Goal: Find specific page/section: Find specific page/section

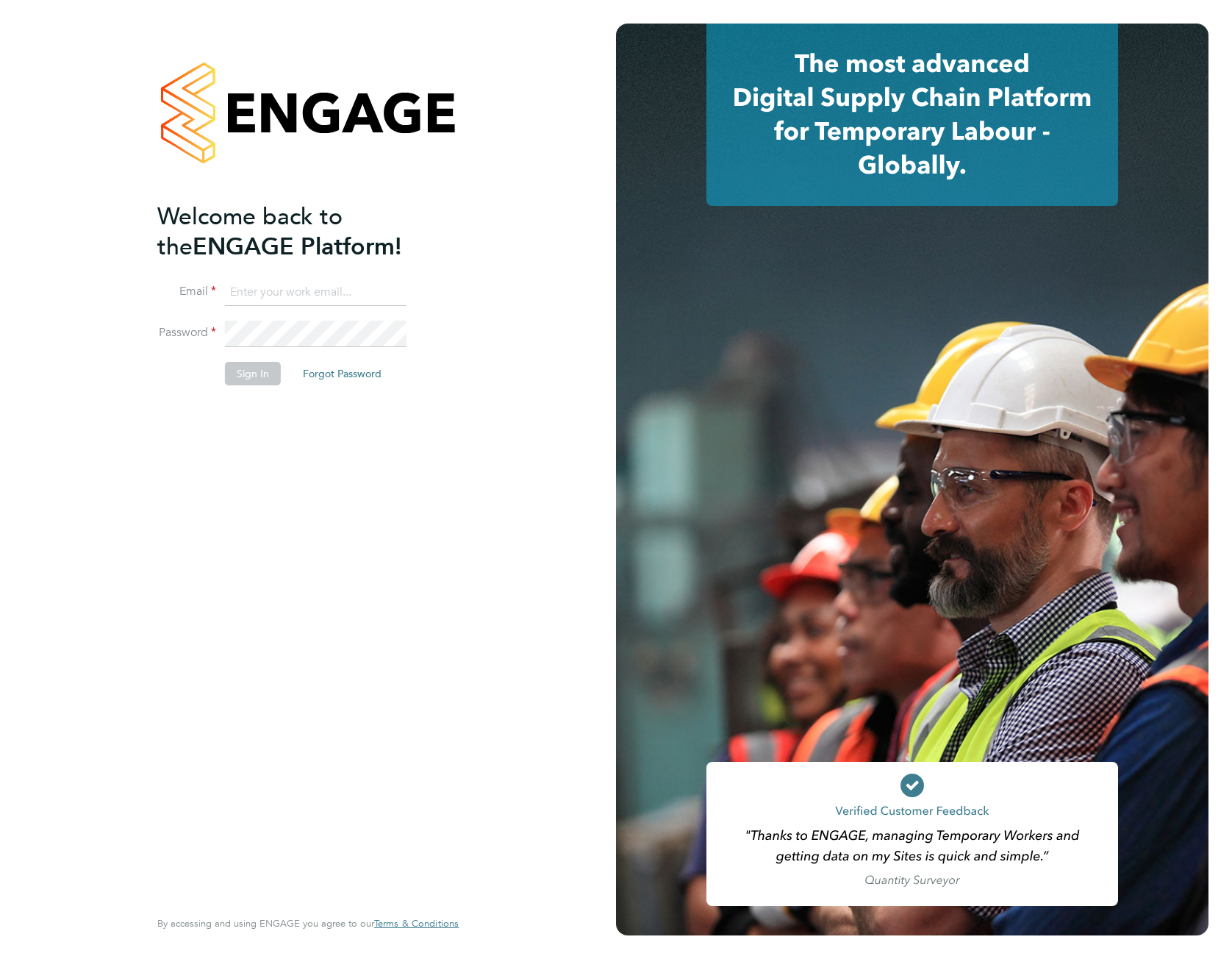
type input "catherine.arnold@torus.co.uk"
click at [243, 366] on button "Sign In" at bounding box center [252, 373] width 56 height 23
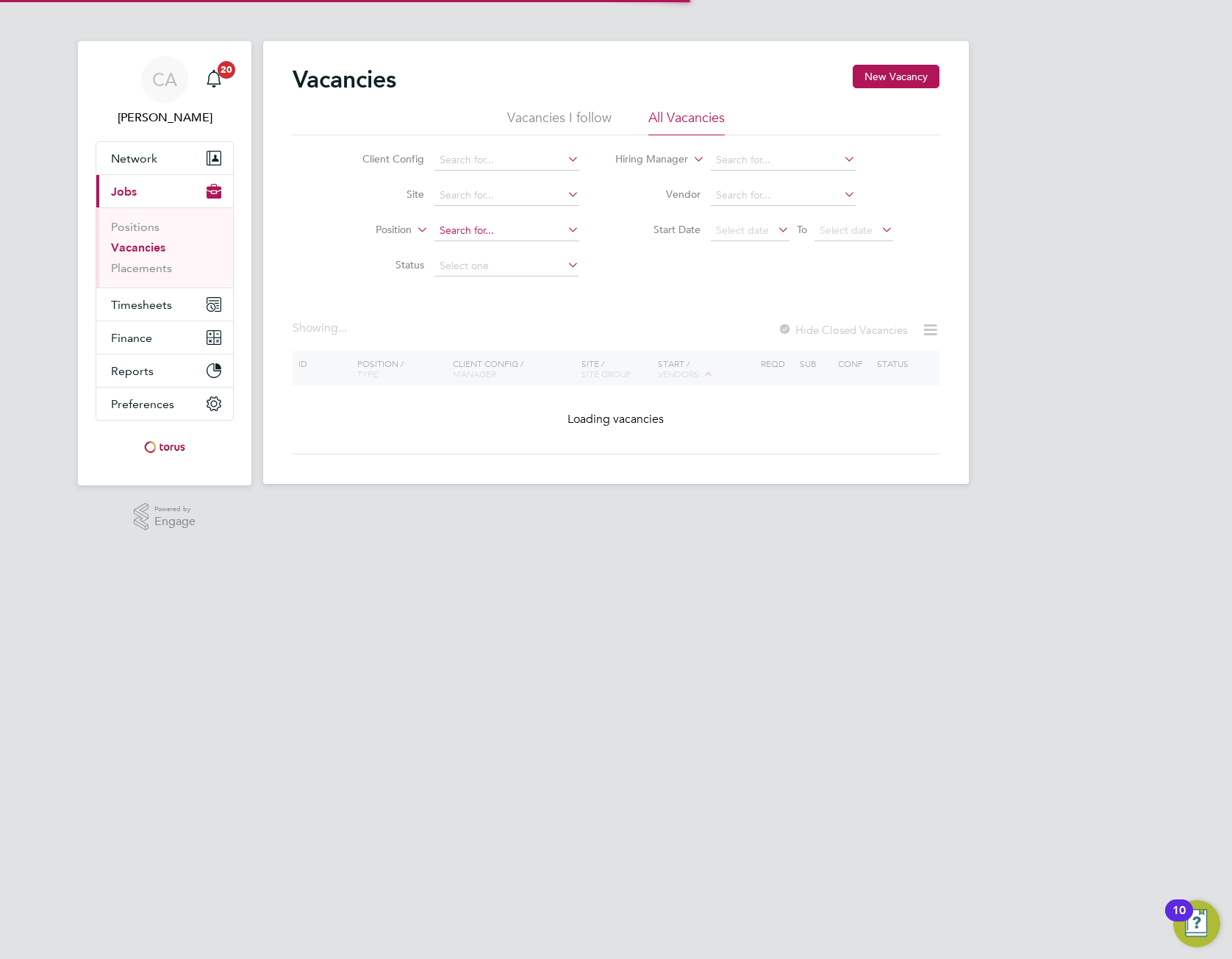
click at [453, 227] on input at bounding box center [507, 231] width 145 height 21
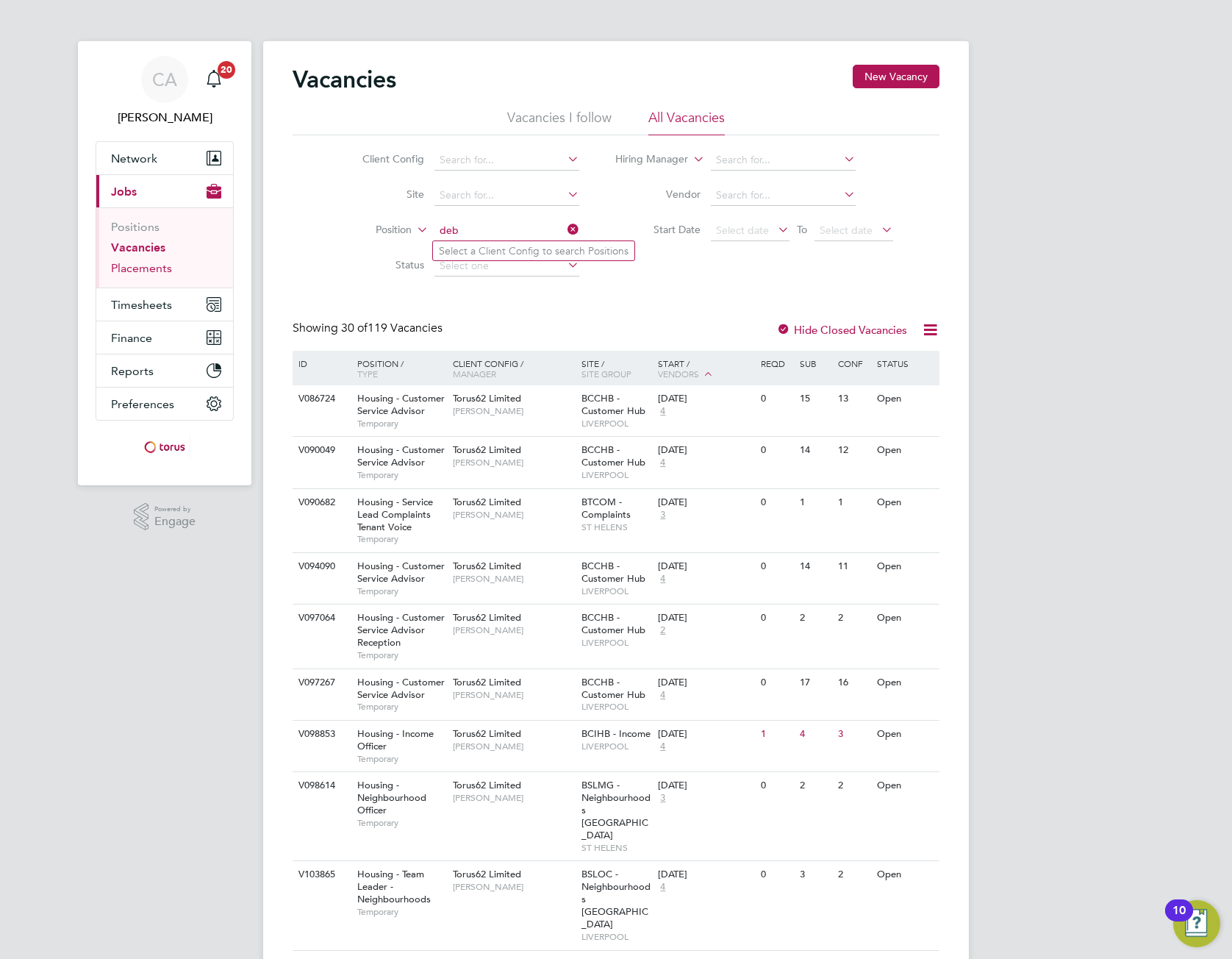
type input "deb"
click at [140, 274] on link "Placements" at bounding box center [141, 268] width 61 height 14
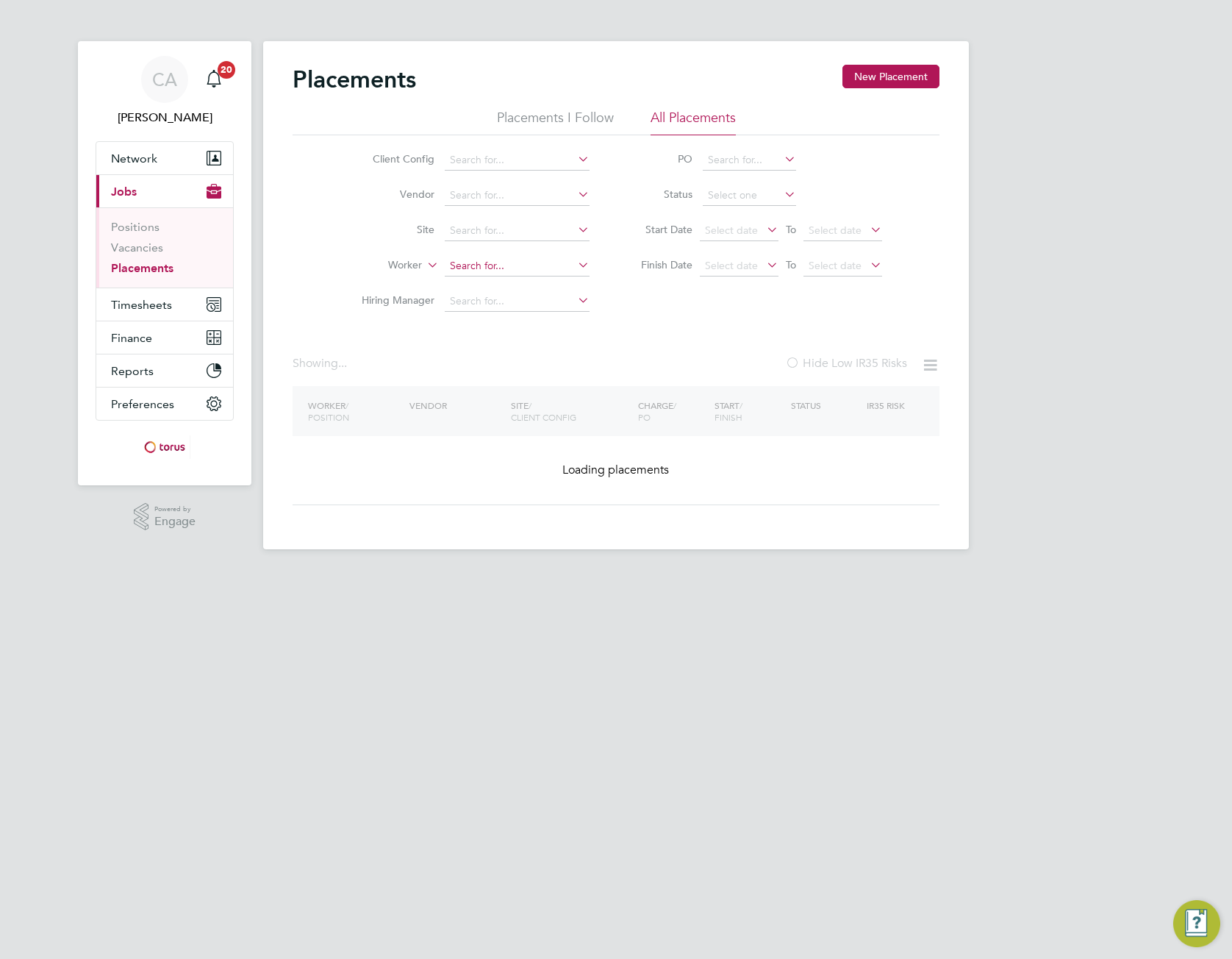
click at [510, 268] on input at bounding box center [517, 266] width 145 height 21
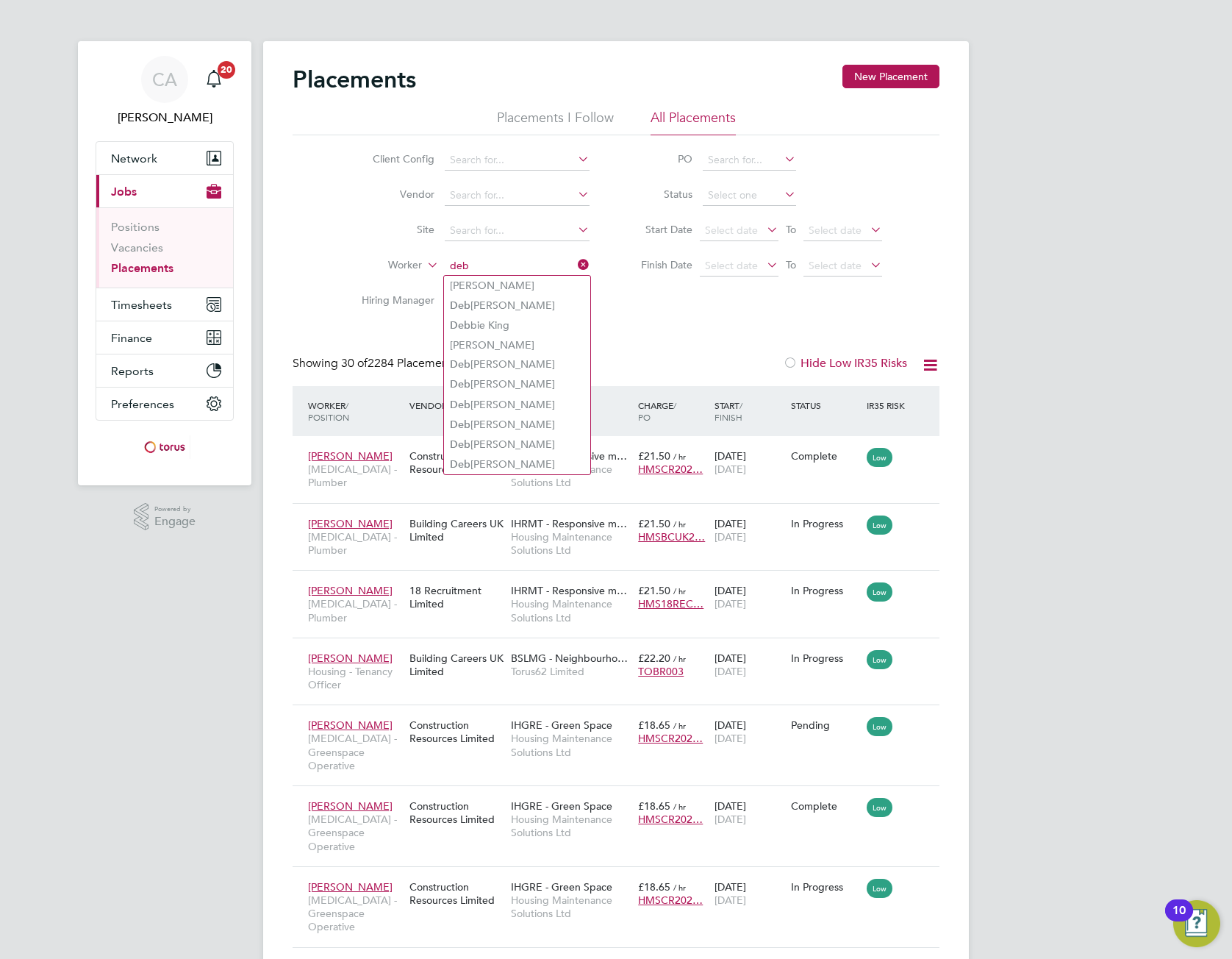
type input "deb"
click at [484, 268] on input at bounding box center [517, 266] width 145 height 21
type input "f"
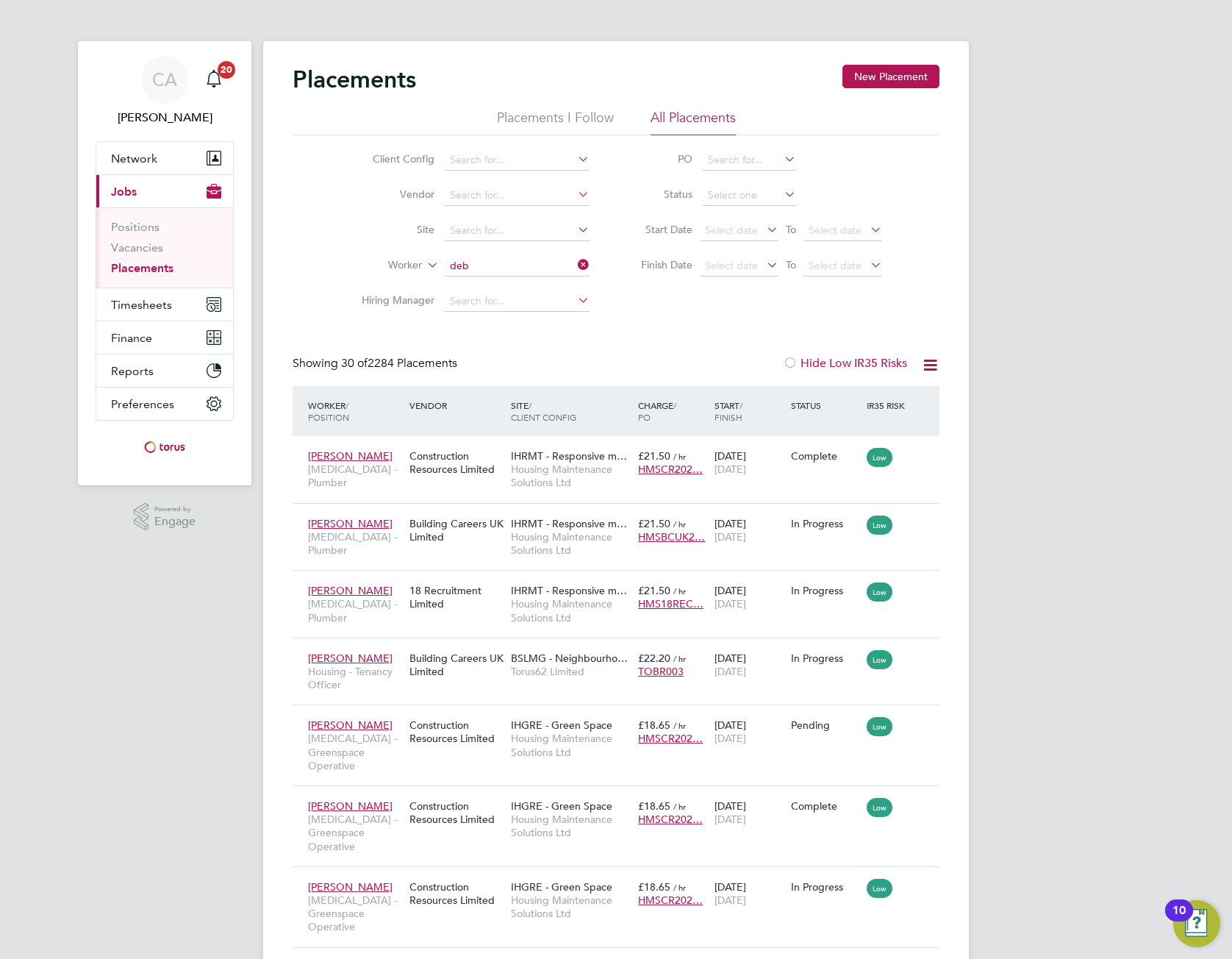
click at [530, 462] on li "[PERSON_NAME]" at bounding box center [517, 465] width 146 height 20
type input "[PERSON_NAME]"
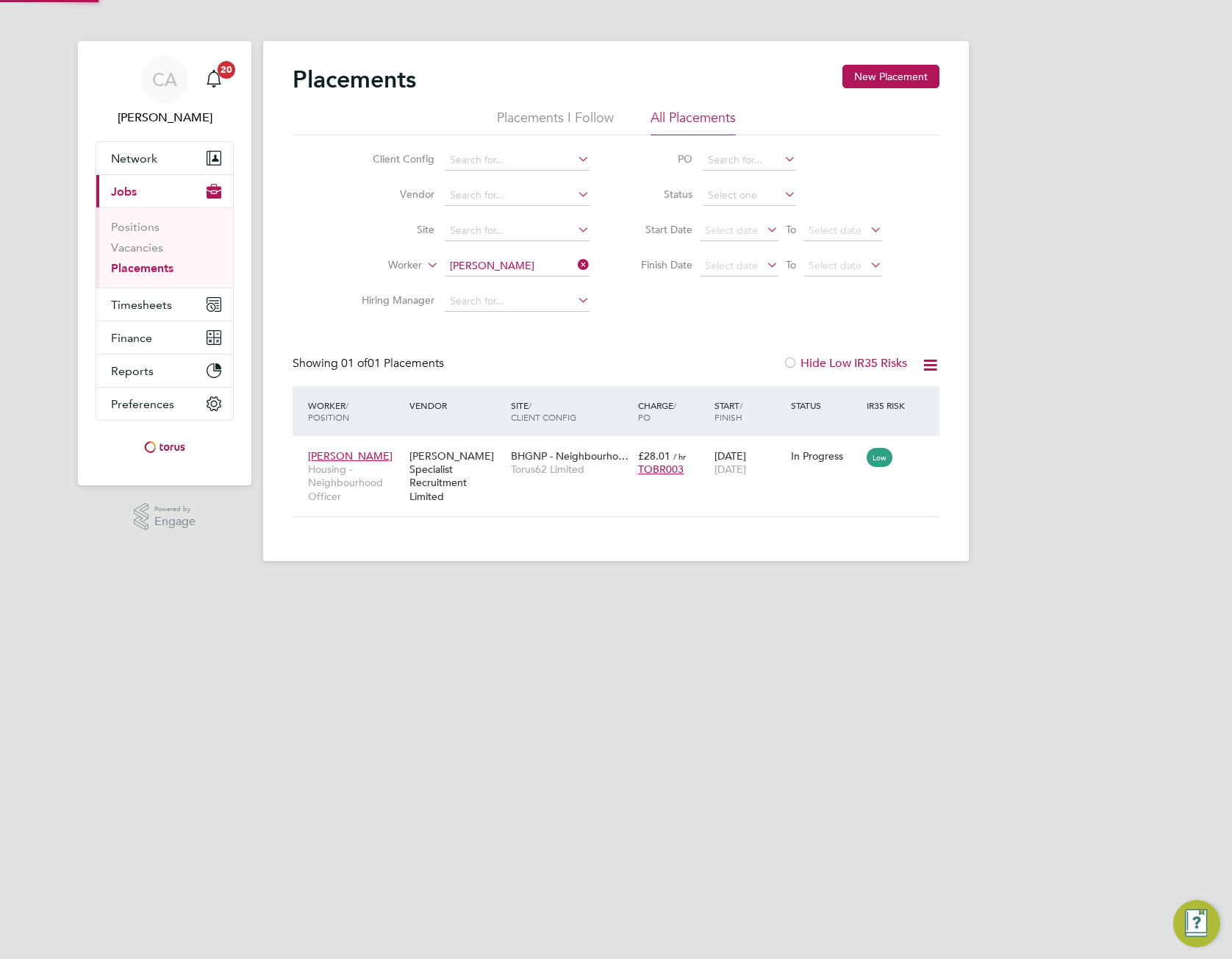
scroll to position [14, 69]
click at [510, 466] on div "BHGNP - Neighbourho… Torus62 Limited" at bounding box center [571, 462] width 127 height 41
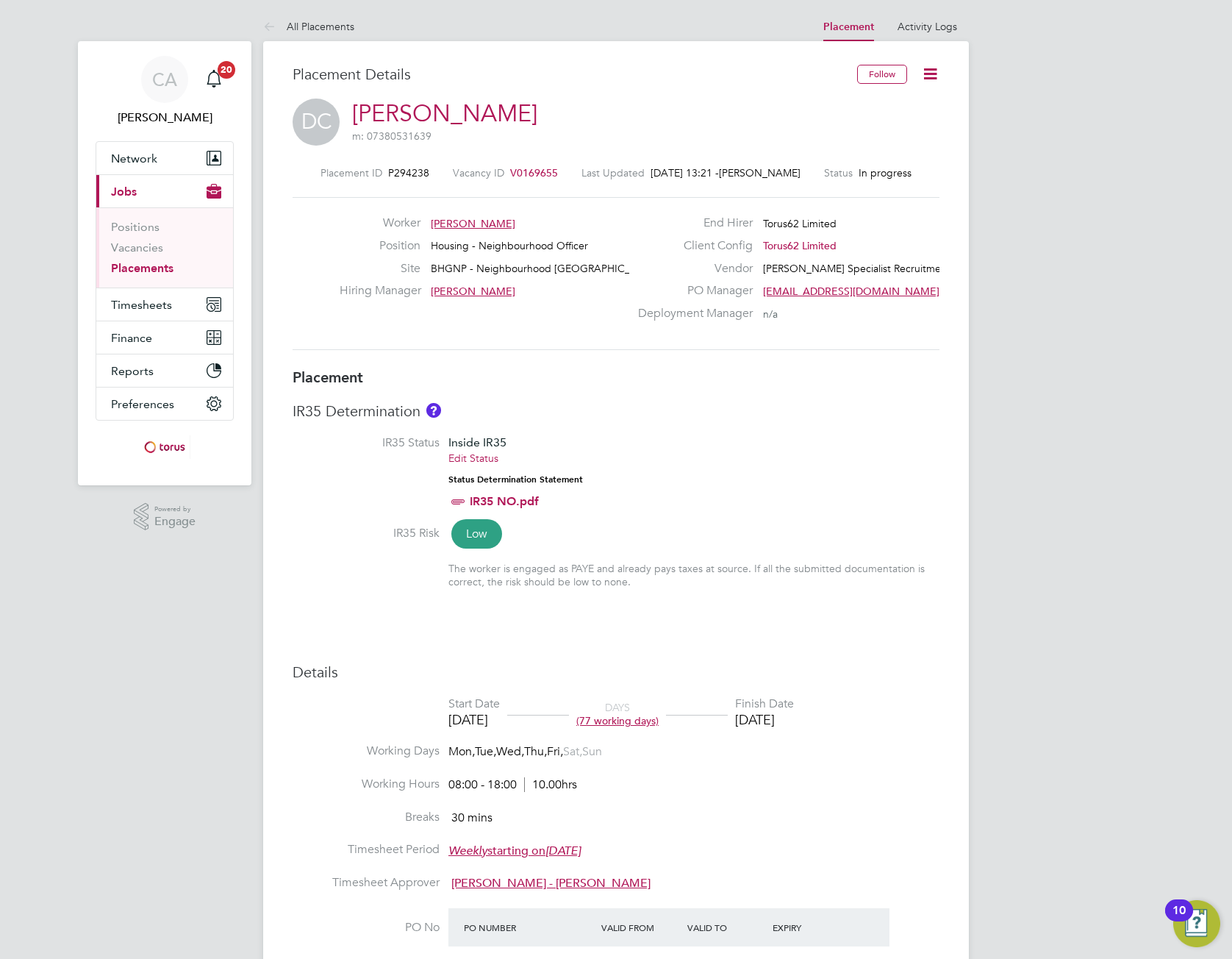
click at [541, 177] on span "V0169655" at bounding box center [533, 173] width 48 height 13
